Goal: Find specific page/section: Find specific page/section

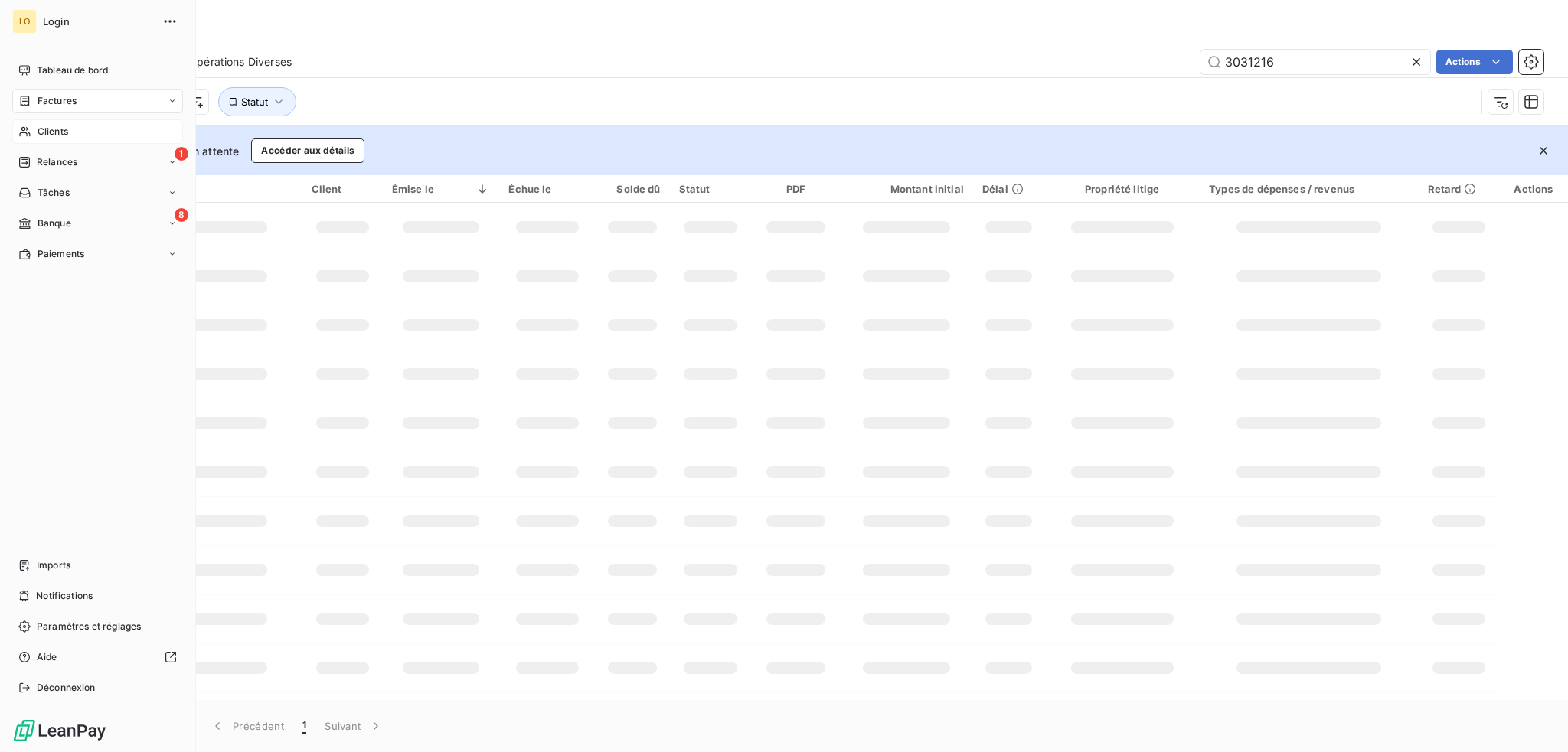
click at [49, 128] on span "Clients" at bounding box center [53, 132] width 30 height 14
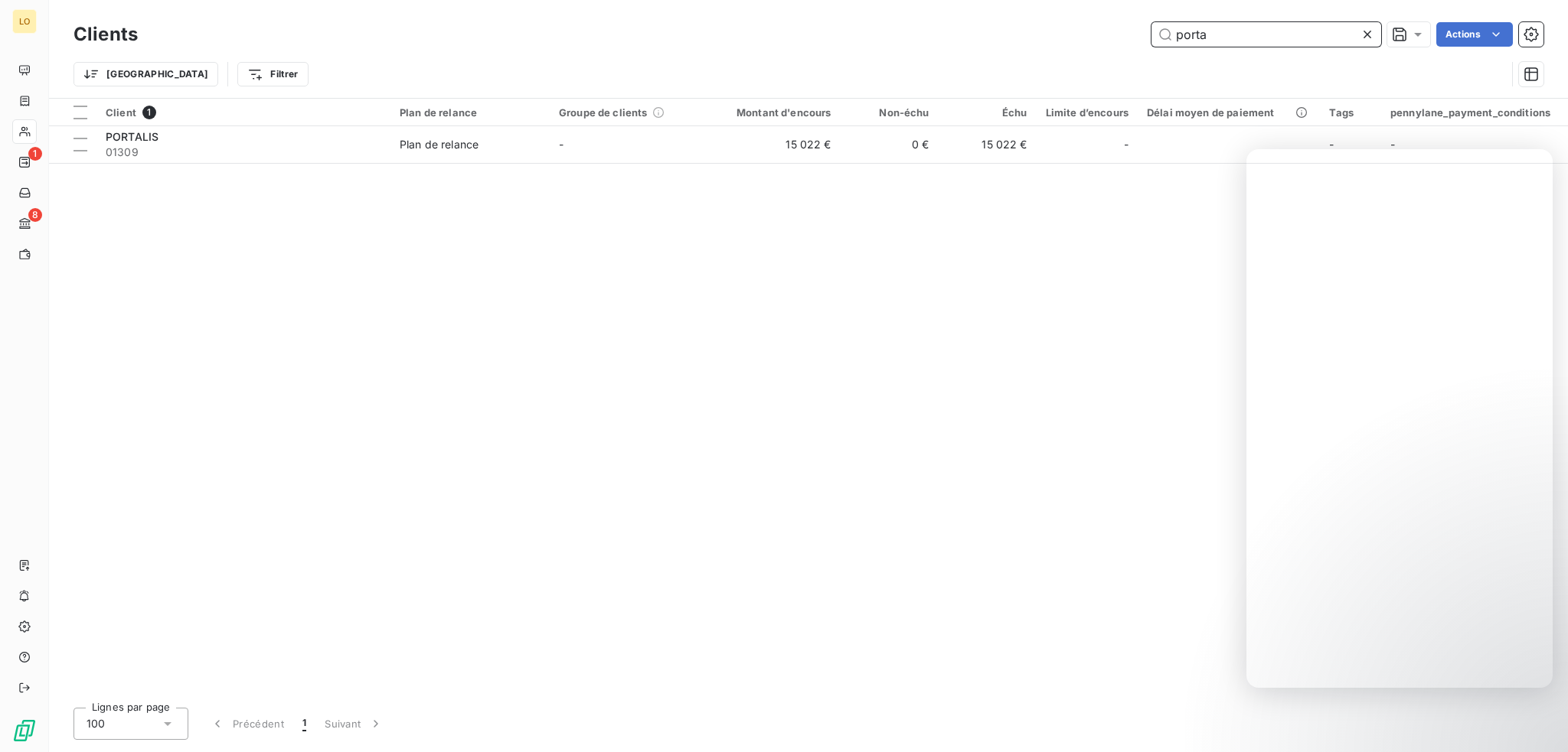
click at [1270, 39] on input "porta" at bounding box center [1266, 35] width 230 height 25
type input "p"
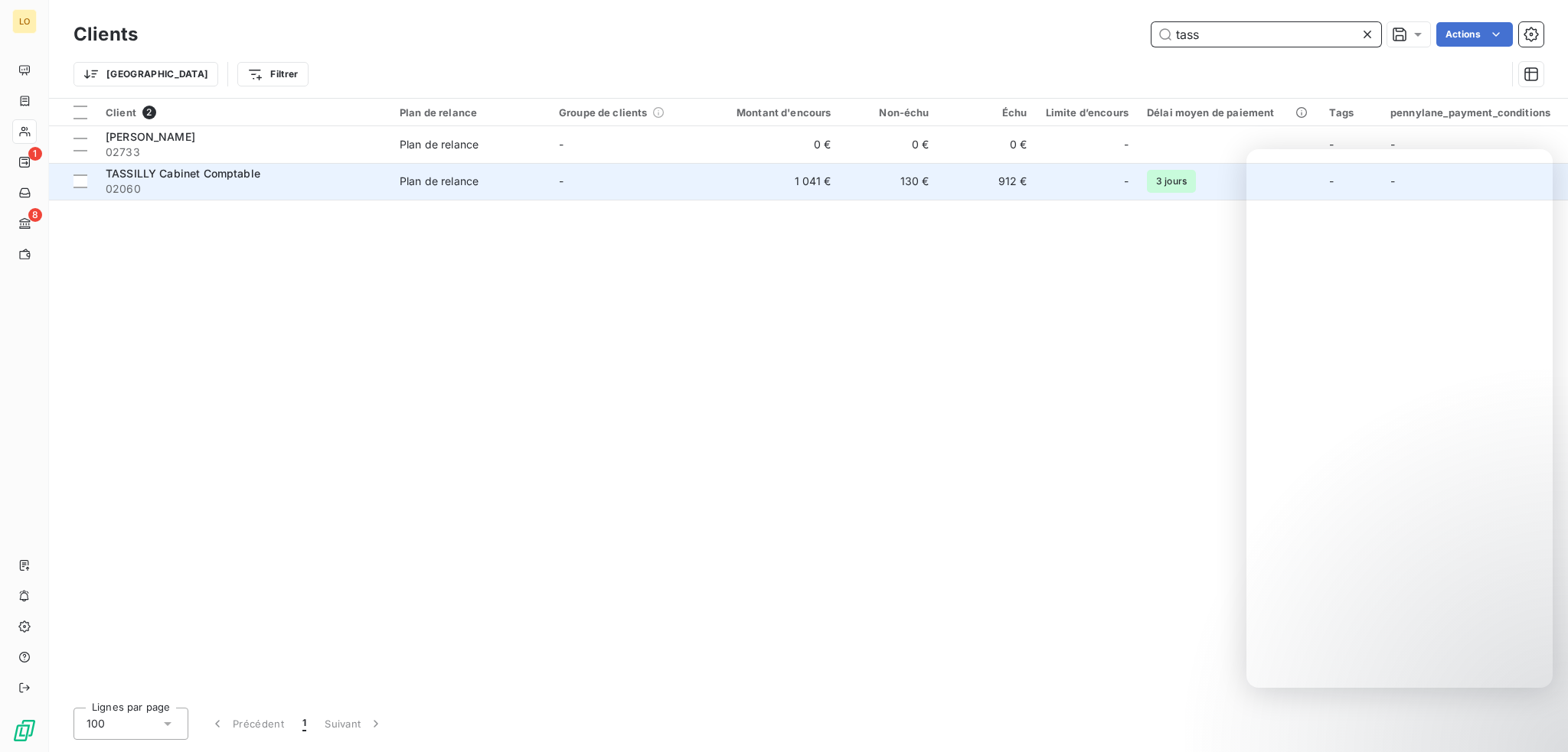
type input "tass"
click at [212, 171] on span "TASSILLY Cabinet Comptable" at bounding box center [183, 174] width 155 height 13
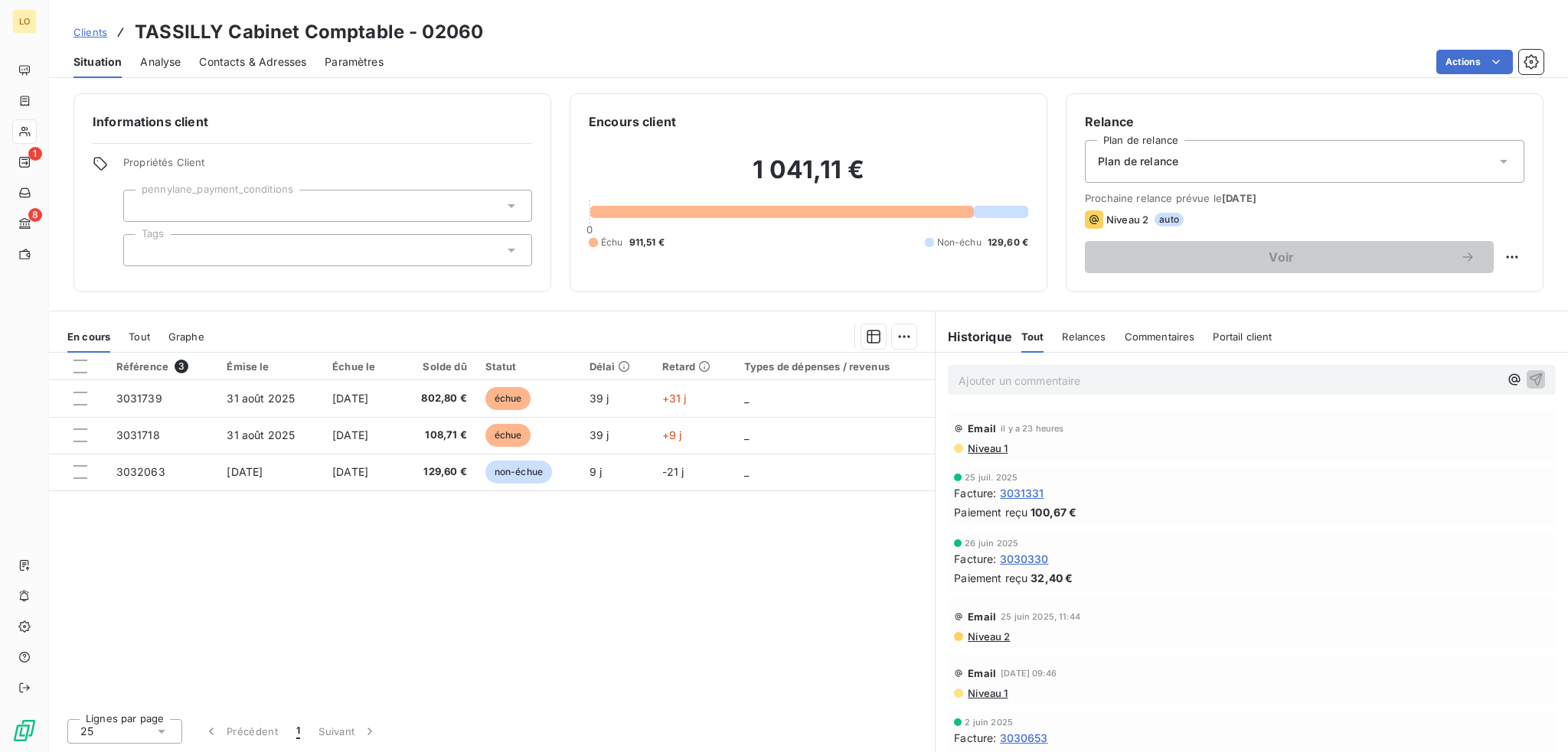
click at [1141, 382] on p "Ajouter un commentaire ﻿" at bounding box center [1229, 380] width 541 height 19
click at [1529, 383] on icon "button" at bounding box center [1536, 378] width 16 height 16
